Goal: Find specific page/section: Find specific page/section

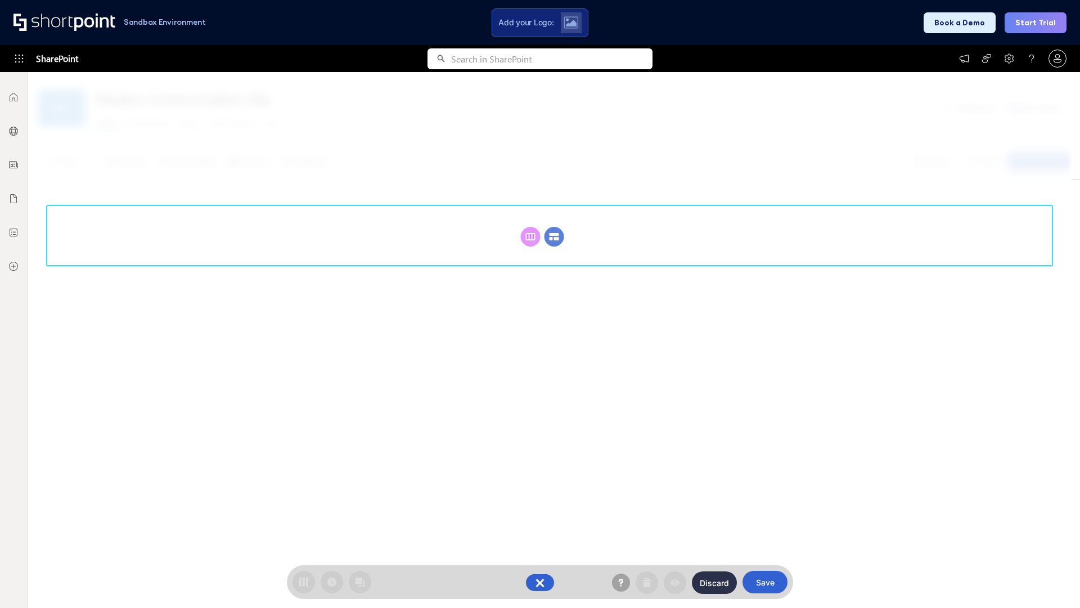
scroll to position [155, 0]
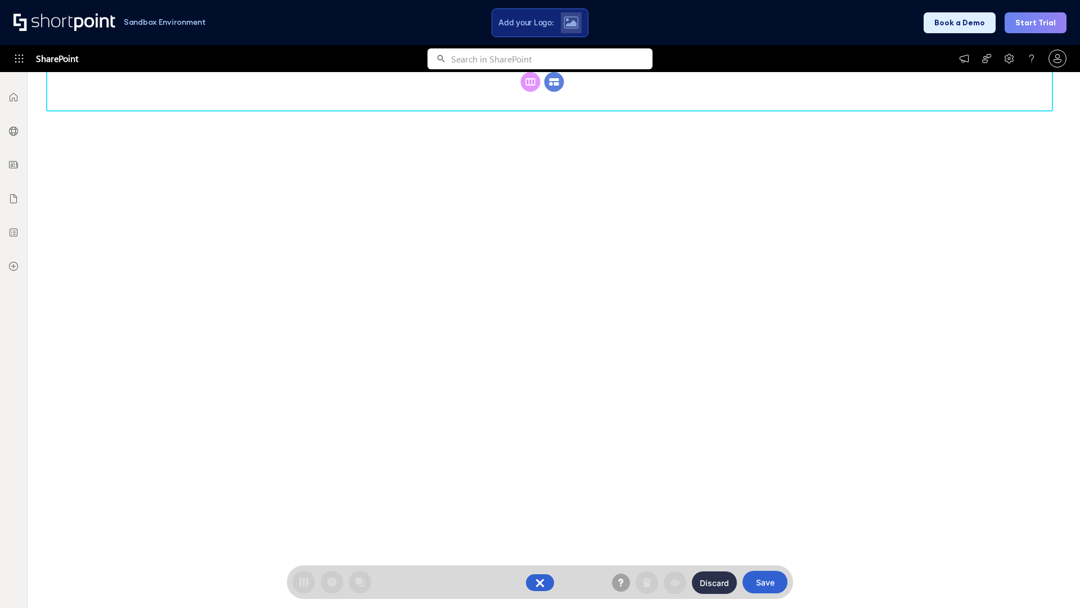
click at [554, 92] on circle at bounding box center [555, 82] width 20 height 20
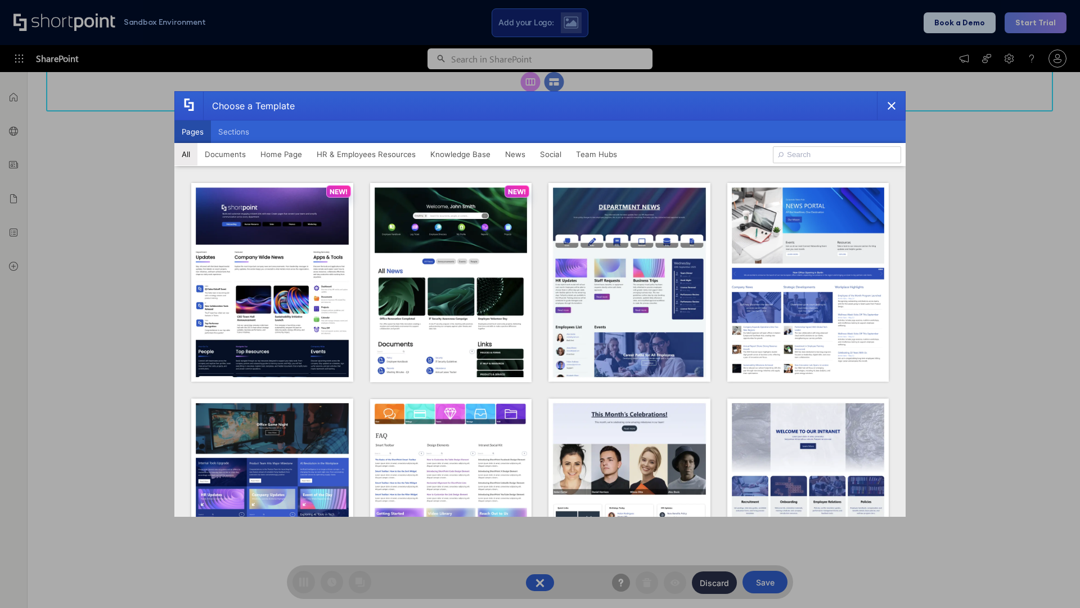
scroll to position [0, 0]
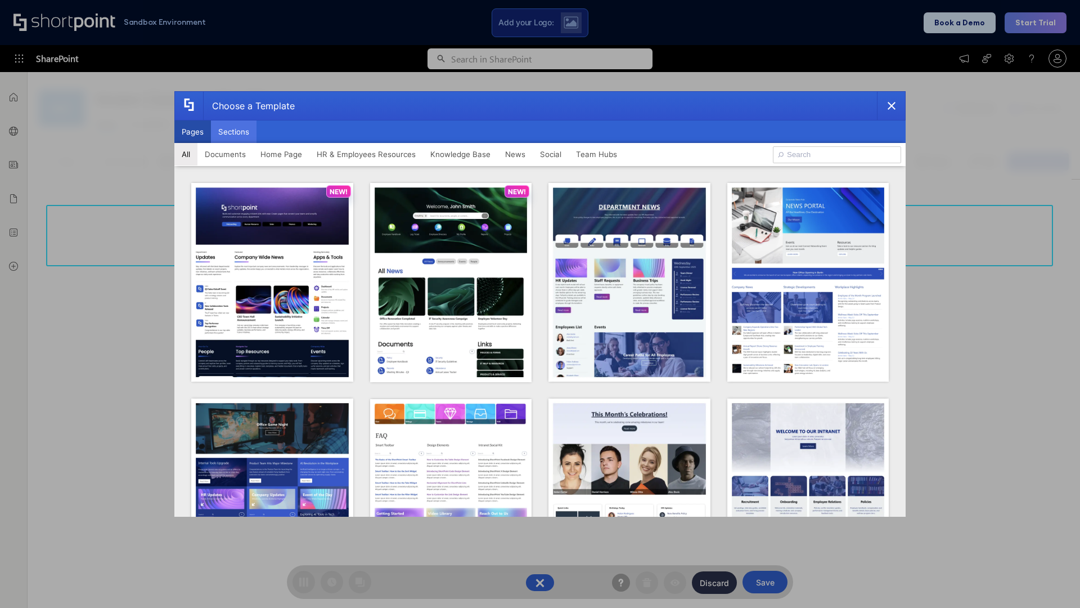
click at [234, 132] on button "Sections" at bounding box center [234, 131] width 46 height 23
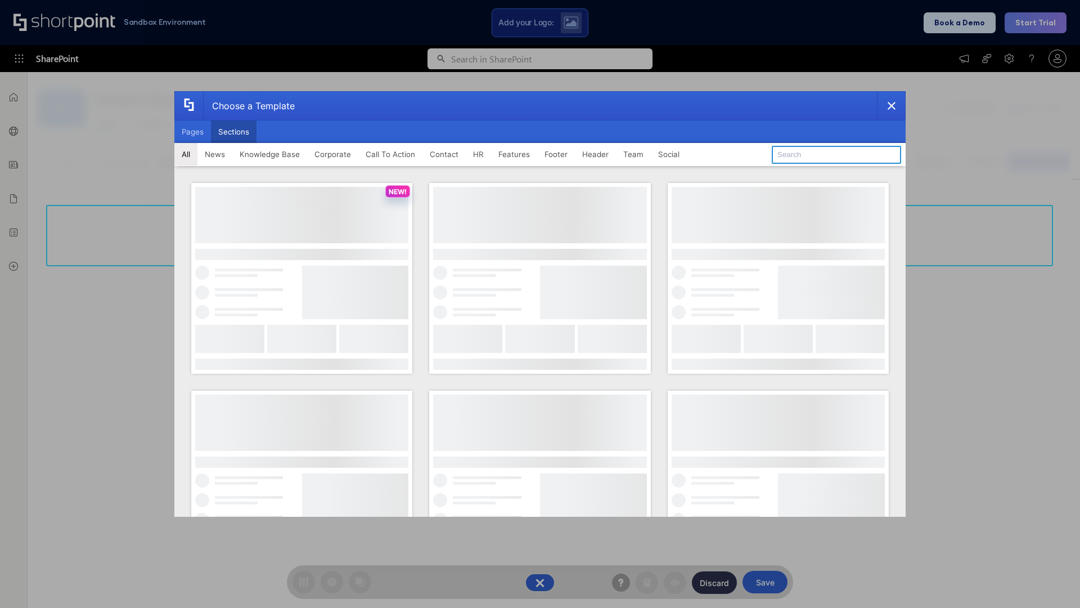
type input "FAQ 6"
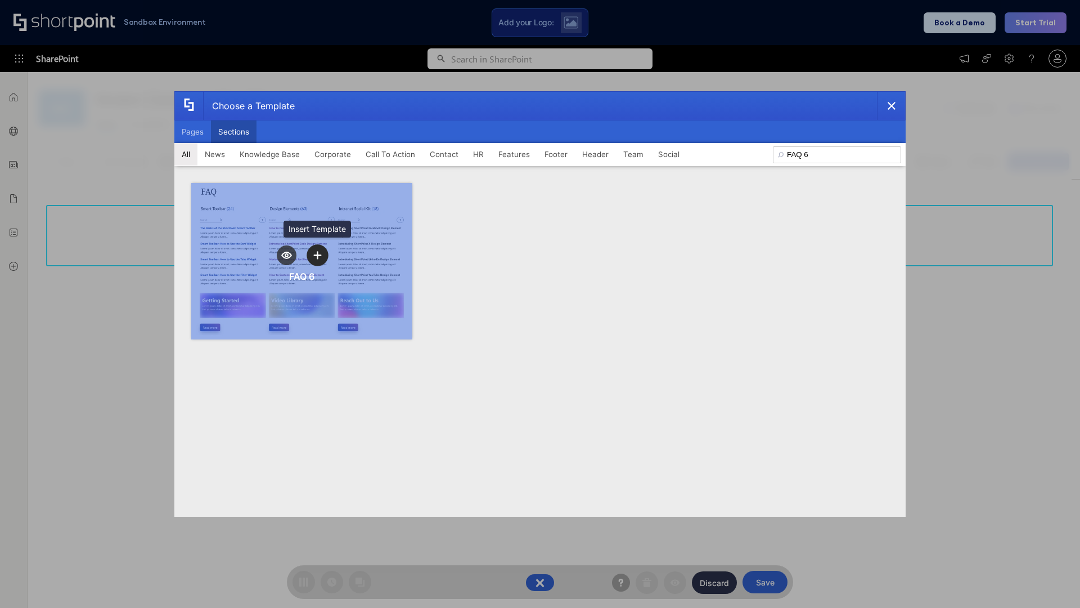
click at [317, 255] on icon "template selector" at bounding box center [317, 256] width 8 height 8
